Goal: Entertainment & Leisure: Browse casually

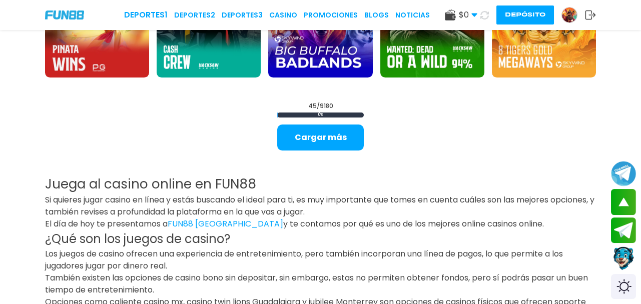
scroll to position [1281, 0]
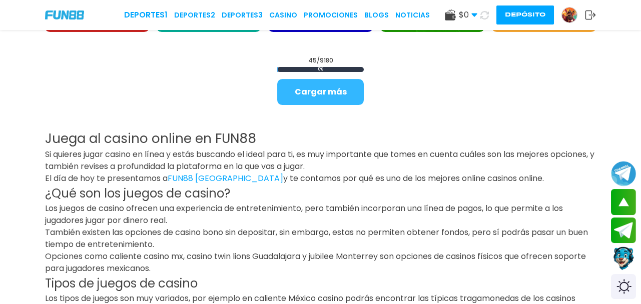
click at [345, 92] on button "Cargar más" at bounding box center [320, 92] width 87 height 26
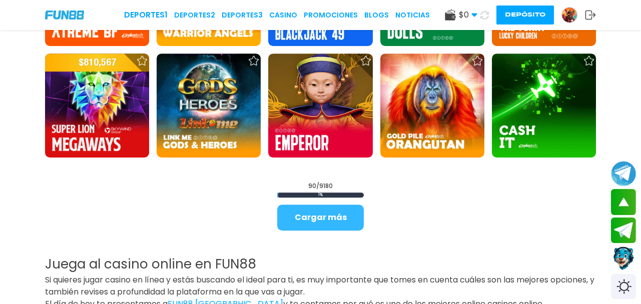
scroll to position [2162, 0]
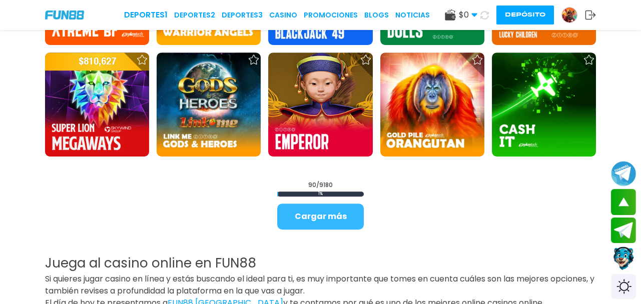
click at [330, 210] on button "Cargar más" at bounding box center [320, 217] width 87 height 26
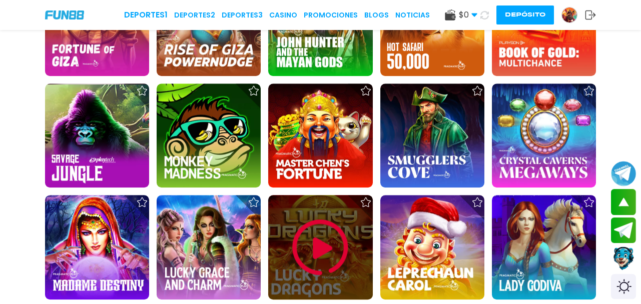
scroll to position [2983, 0]
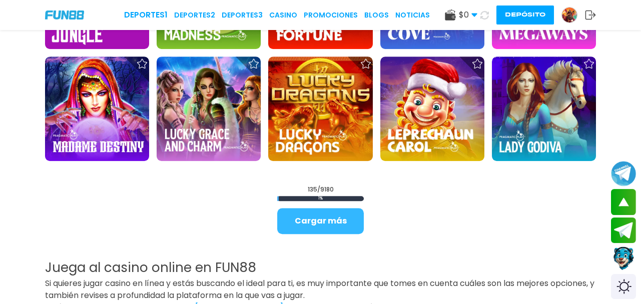
click at [330, 214] on button "Cargar más" at bounding box center [320, 221] width 87 height 26
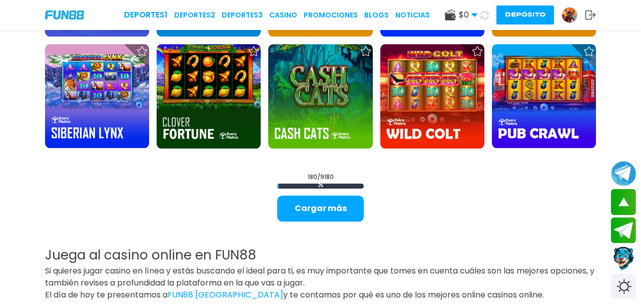
scroll to position [4183, 0]
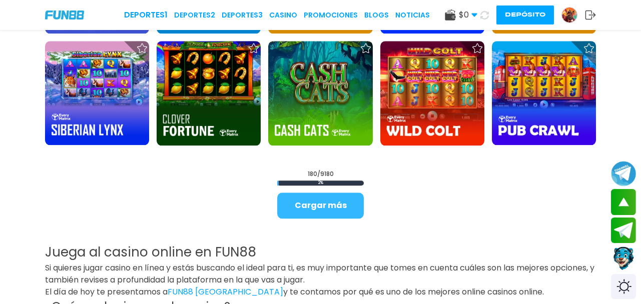
click at [328, 205] on button "Cargar más" at bounding box center [320, 206] width 87 height 26
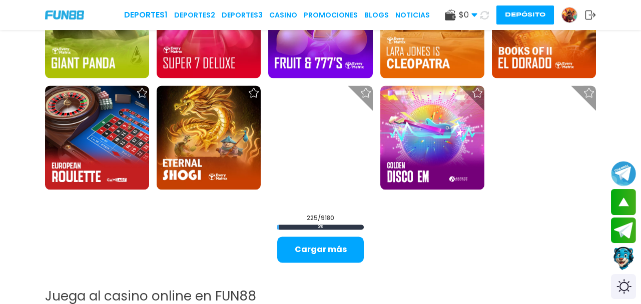
scroll to position [5164, 0]
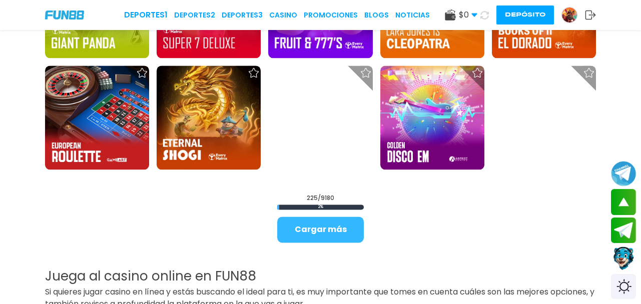
click at [324, 224] on button "Cargar más" at bounding box center [320, 230] width 87 height 26
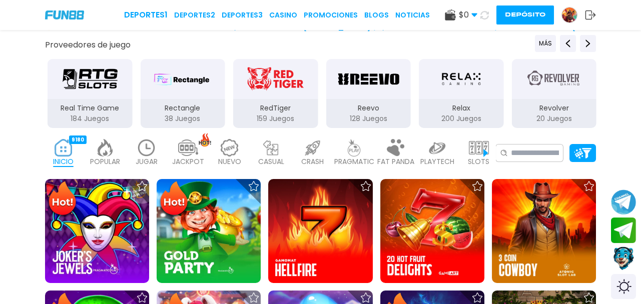
scroll to position [0, 0]
